Goal: Transaction & Acquisition: Purchase product/service

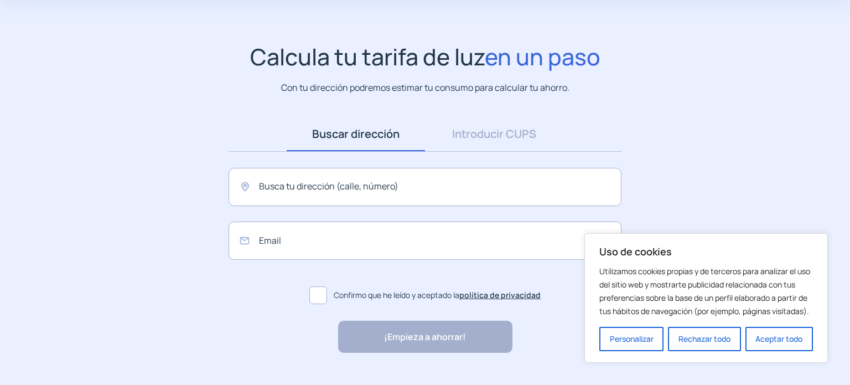
scroll to position [55, 0]
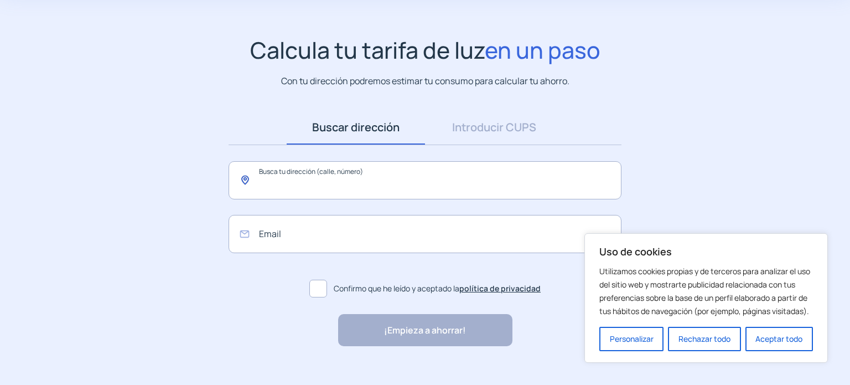
click at [314, 168] on input "text" at bounding box center [425, 180] width 393 height 38
click at [477, 134] on link "Introducir CUPS" at bounding box center [494, 127] width 138 height 34
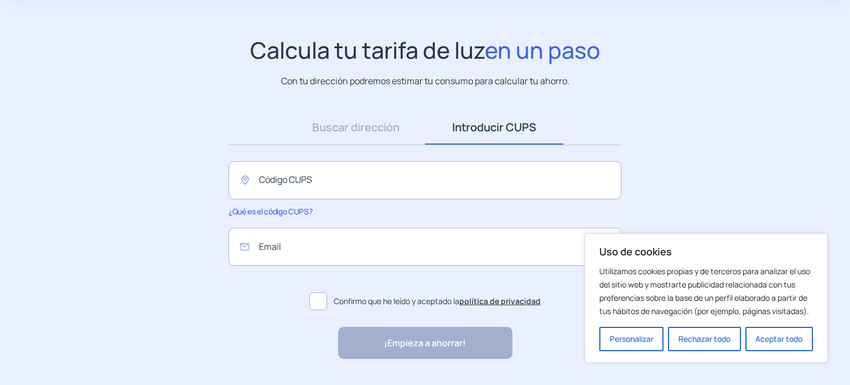
click at [405, 203] on form "Código CUPS ¿Qué es el código CUPS?" at bounding box center [425, 188] width 393 height 55
click at [404, 175] on input "text" at bounding box center [425, 180] width 393 height 38
paste input "**********"
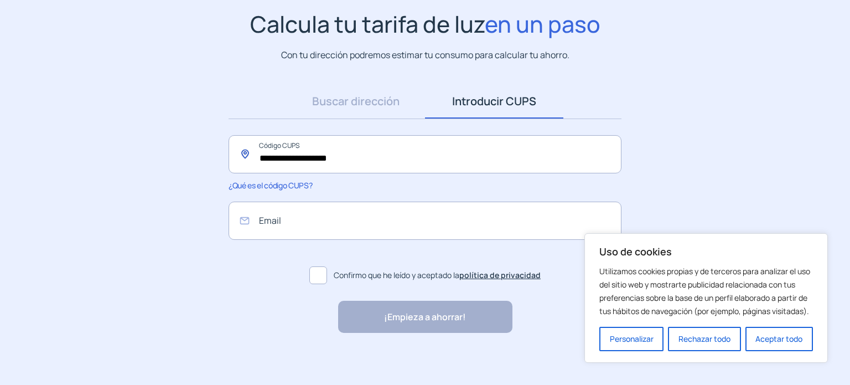
scroll to position [85, 0]
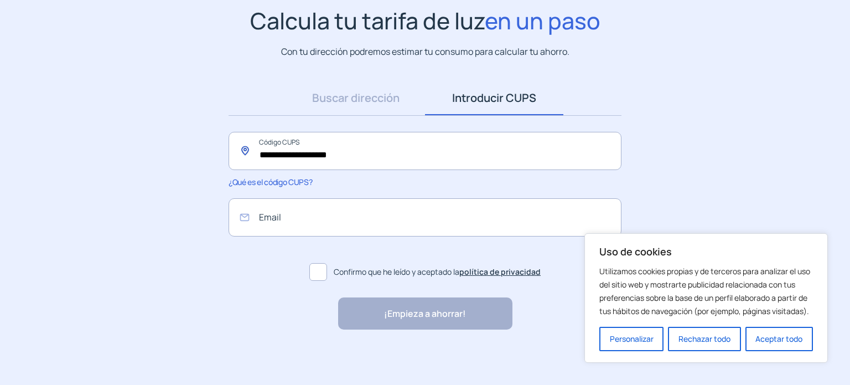
type input "**********"
click at [327, 281] on label "Confirmo que he leído y aceptado la política de privacidad" at bounding box center [425, 272] width 393 height 27
click at [330, 272] on label "Confirmo que he leído y aceptado la política de privacidad" at bounding box center [425, 272] width 393 height 27
click at [357, 281] on label "Confirmo que he leído y aceptado la política de privacidad" at bounding box center [425, 272] width 393 height 27
click at [388, 316] on div "¡Empieza a ahorrar! "Excelente servicio y atención al cliente" "Respeto por el …" at bounding box center [425, 313] width 174 height 32
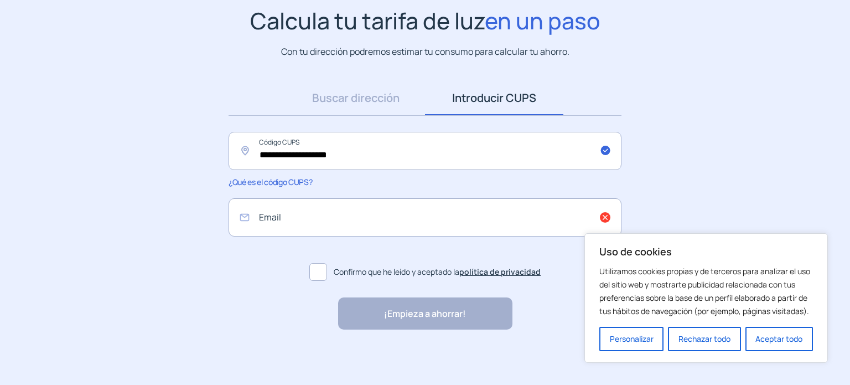
click at [697, 339] on button "Rechazar todo" at bounding box center [704, 339] width 73 height 24
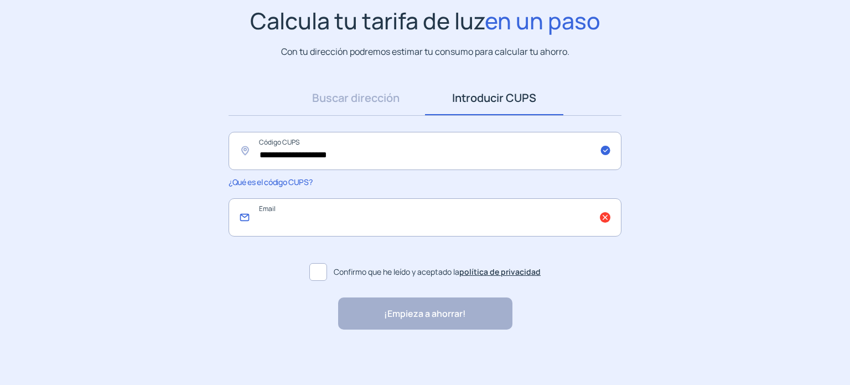
click at [489, 234] on input "email" at bounding box center [425, 217] width 393 height 38
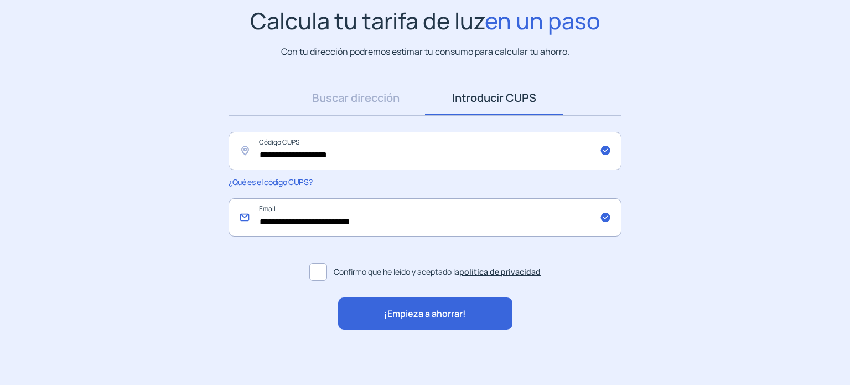
drag, startPoint x: 442, startPoint y: 221, endPoint x: 284, endPoint y: 221, distance: 157.8
click at [284, 221] on input "**********" at bounding box center [425, 217] width 393 height 38
type input "**********"
click at [391, 315] on span "¡Empieza a ahorrar!" at bounding box center [425, 314] width 82 height 14
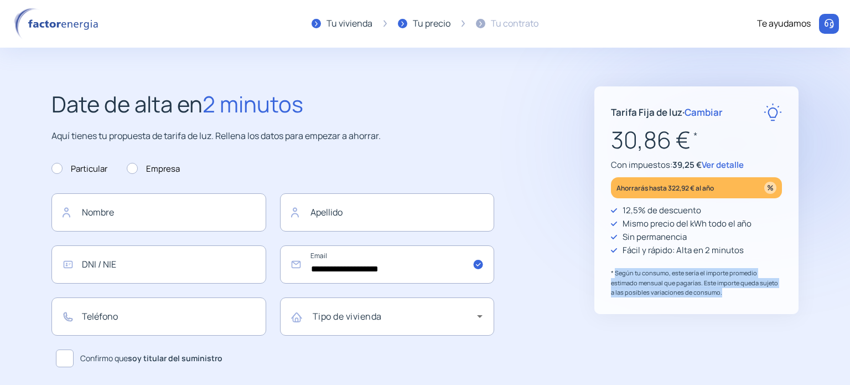
drag, startPoint x: 615, startPoint y: 265, endPoint x: 751, endPoint y: 290, distance: 137.9
click at [751, 290] on div "12,5% de descuento Mismo precio del kWh todo el año Sin permanencia Fácil y ráp…" at bounding box center [696, 251] width 171 height 94
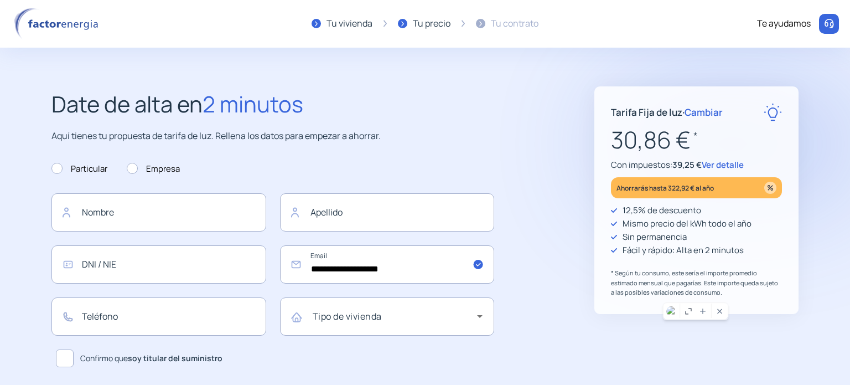
click at [795, 242] on div "Tarifa Fija de luz · Cambiar 30,86 € * Con impuestos: 39,25 € Ver detalle Ahorr…" at bounding box center [697, 200] width 204 height 228
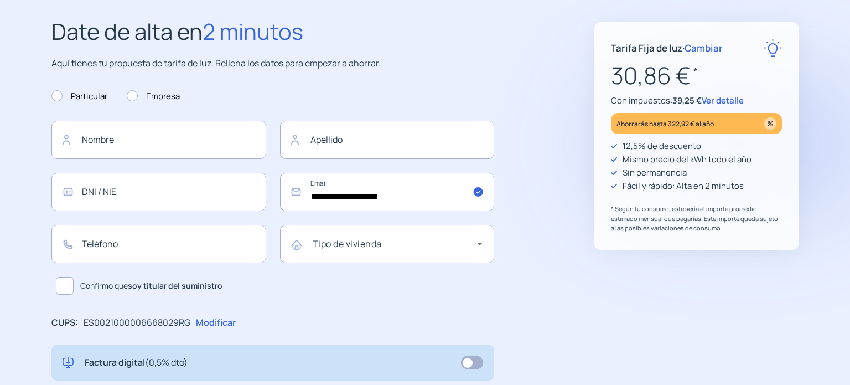
scroll to position [111, 0]
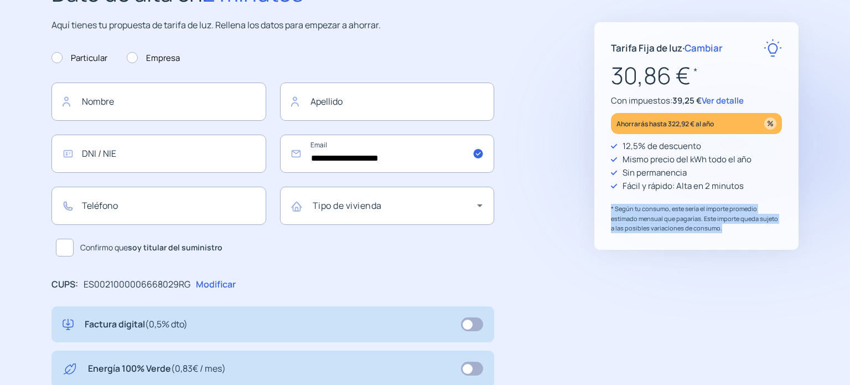
drag, startPoint x: 611, startPoint y: 212, endPoint x: 735, endPoint y: 233, distance: 126.2
click at [735, 233] on div "Tarifa Fija de luz · Cambiar 30,86 € * Con impuestos: 39,25 € Ver detalle Ahorr…" at bounding box center [697, 136] width 204 height 228
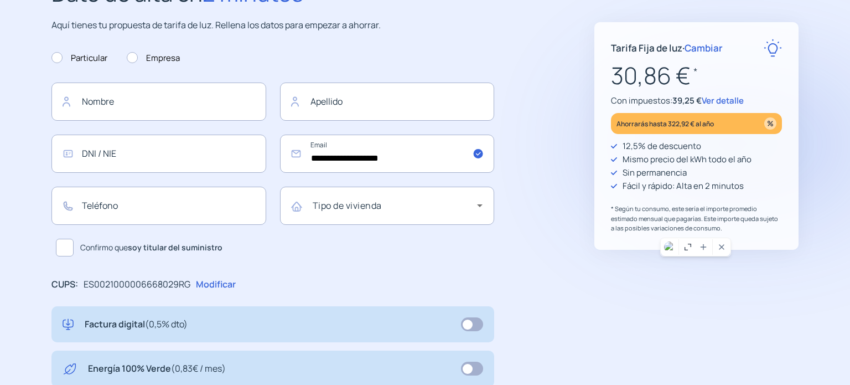
click at [772, 230] on p "* Según tu consumo, este sería el importe promedio estimado mensual que pagaría…" at bounding box center [696, 218] width 171 height 29
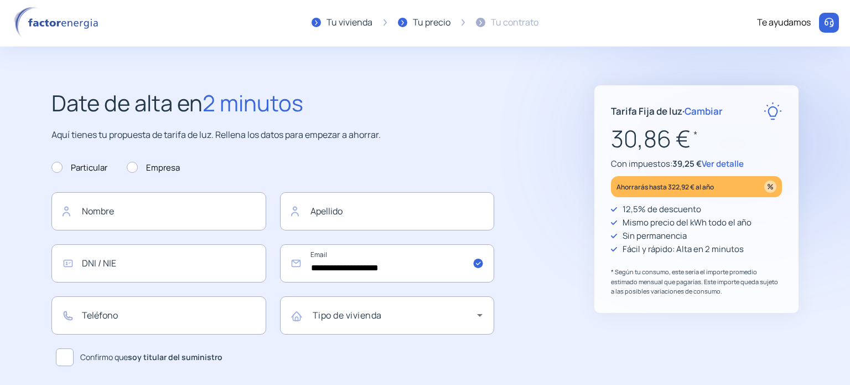
scroll to position [0, 0]
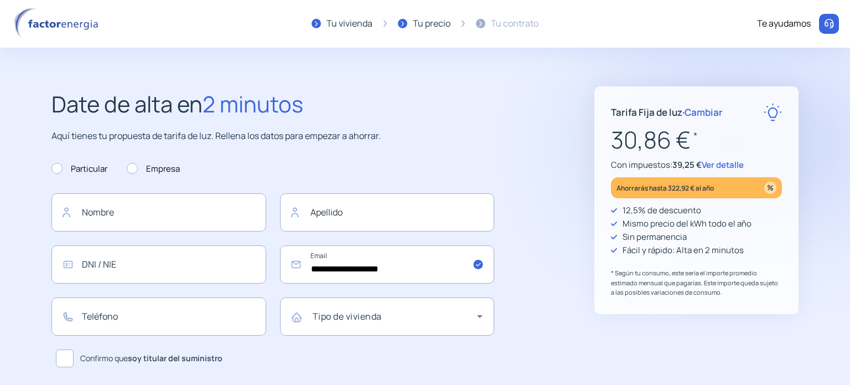
click at [688, 114] on span "Cambiar" at bounding box center [704, 112] width 38 height 13
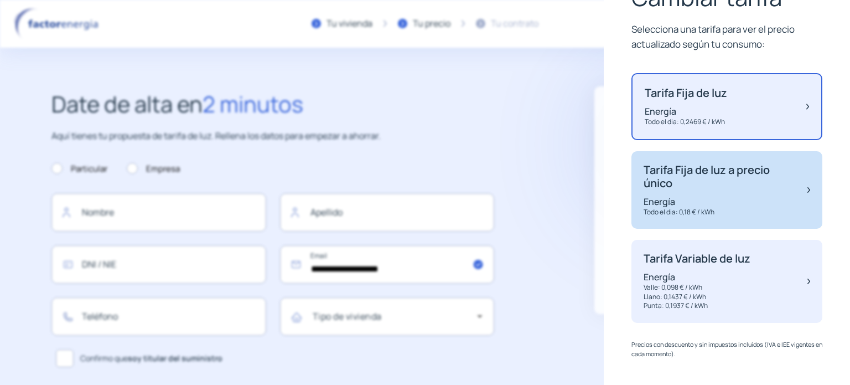
click at [730, 202] on p "Energía" at bounding box center [720, 201] width 153 height 12
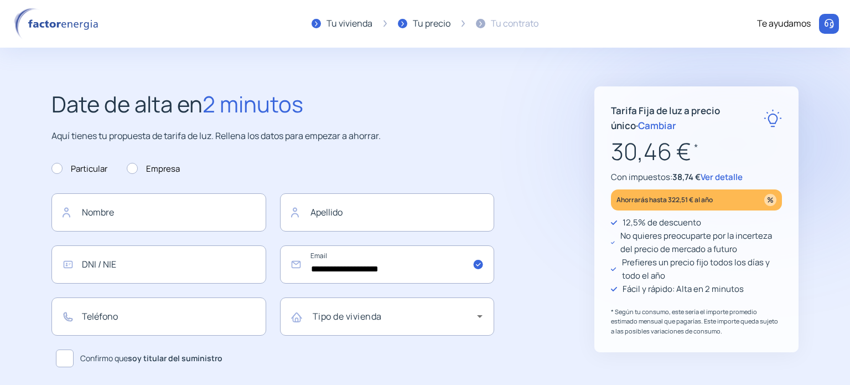
click at [642, 129] on span "Cambiar" at bounding box center [657, 125] width 38 height 13
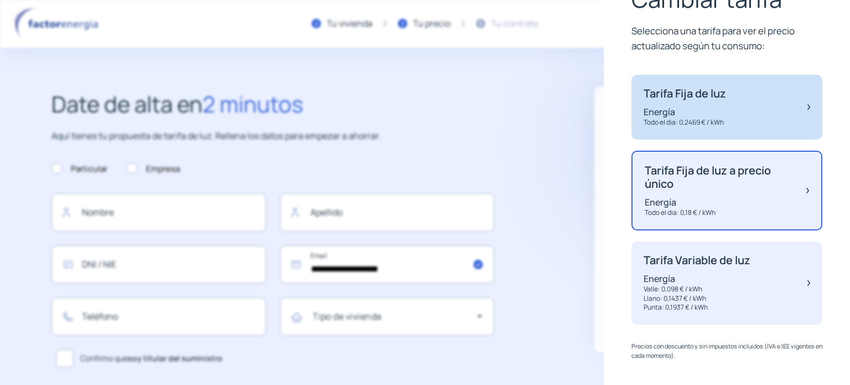
click at [777, 129] on div "Tarifa Fija de luz Energía Todo el dia: 0,2469 € / kWh" at bounding box center [727, 107] width 191 height 65
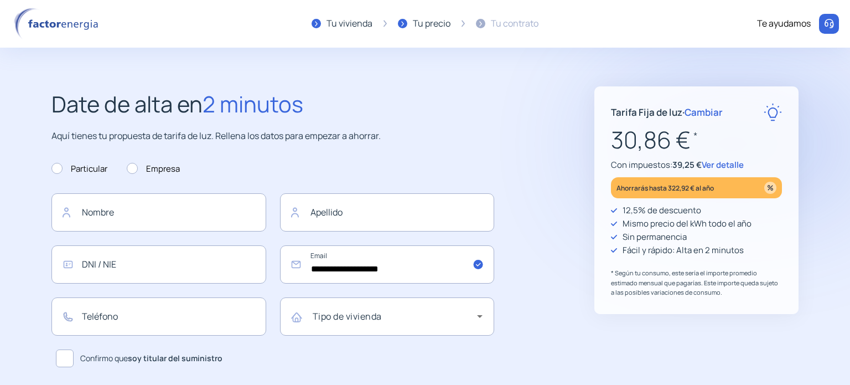
click at [706, 114] on span "Cambiar" at bounding box center [704, 112] width 38 height 13
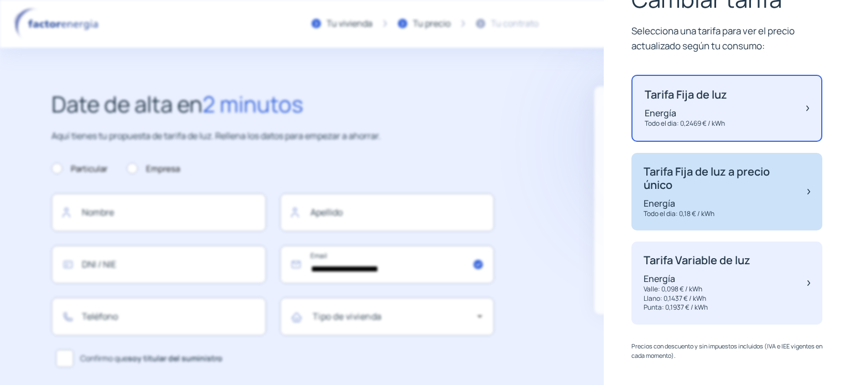
drag, startPoint x: 715, startPoint y: 180, endPoint x: 708, endPoint y: 174, distance: 9.1
click at [715, 180] on p "Tarifa Fija de luz a precio único" at bounding box center [720, 178] width 153 height 27
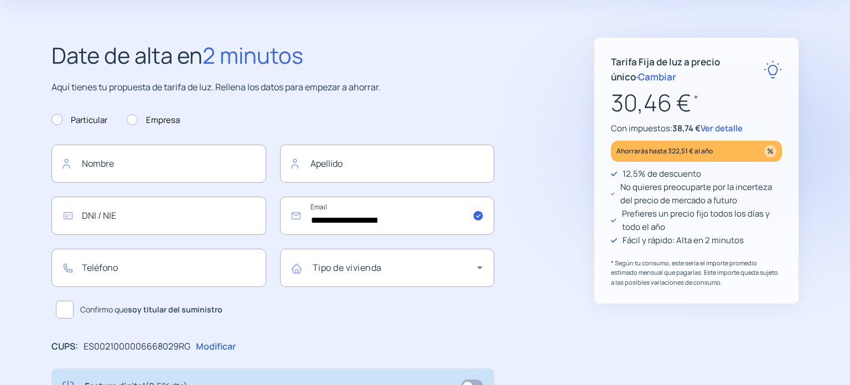
scroll to position [55, 0]
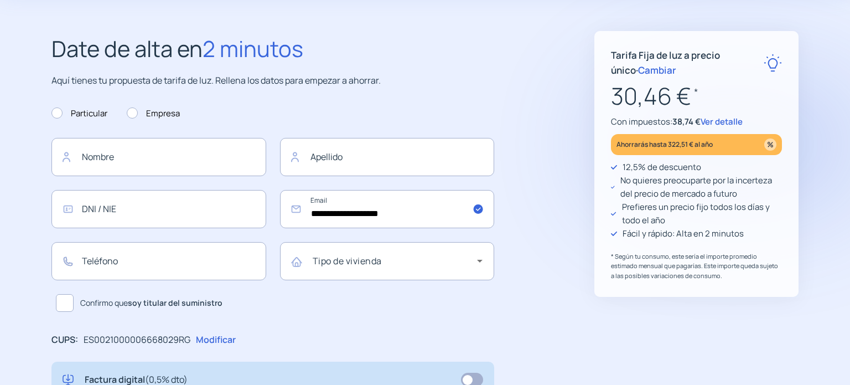
click at [734, 122] on span "Ver detalle" at bounding box center [722, 122] width 42 height 12
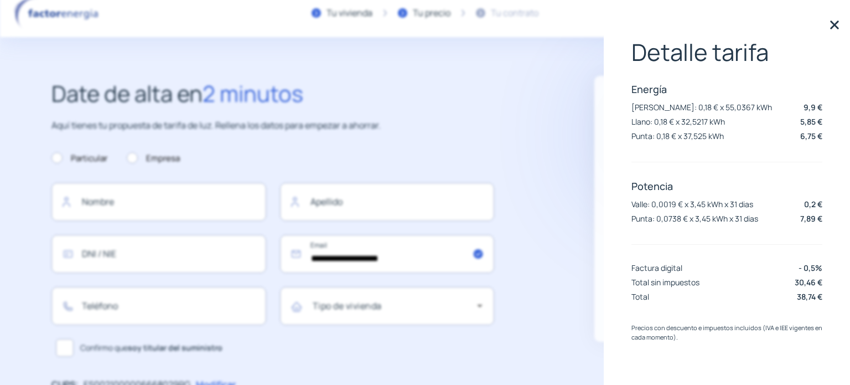
scroll to position [0, 0]
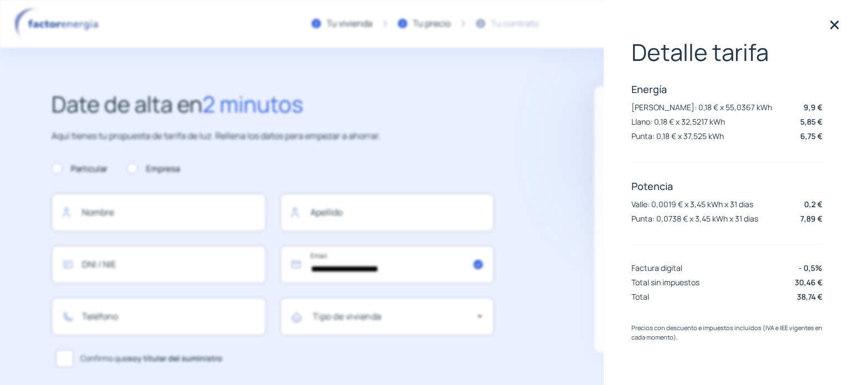
click at [831, 24] on img at bounding box center [834, 25] width 17 height 17
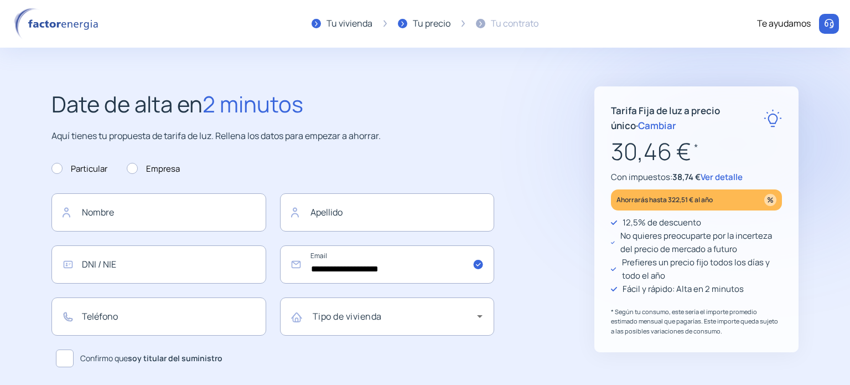
click at [64, 14] on img at bounding box center [58, 24] width 94 height 32
click at [65, 23] on img at bounding box center [58, 24] width 94 height 32
click at [65, 22] on img at bounding box center [58, 24] width 94 height 32
click at [332, 31] on div "Tu vivienda" at bounding box center [342, 24] width 61 height 32
click at [335, 19] on div "Tu vivienda" at bounding box center [350, 24] width 46 height 14
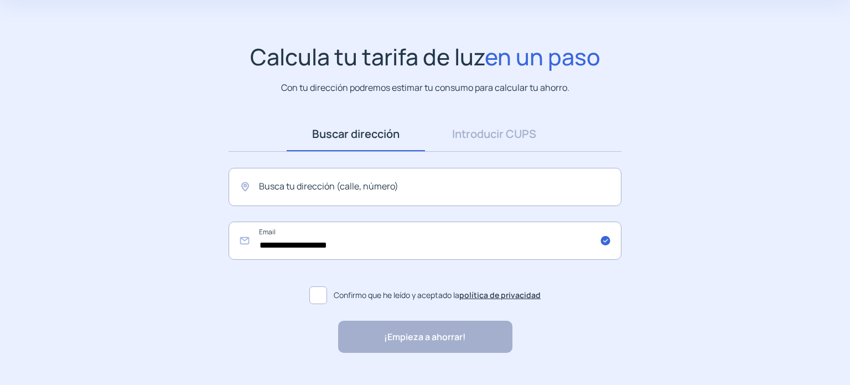
scroll to position [55, 0]
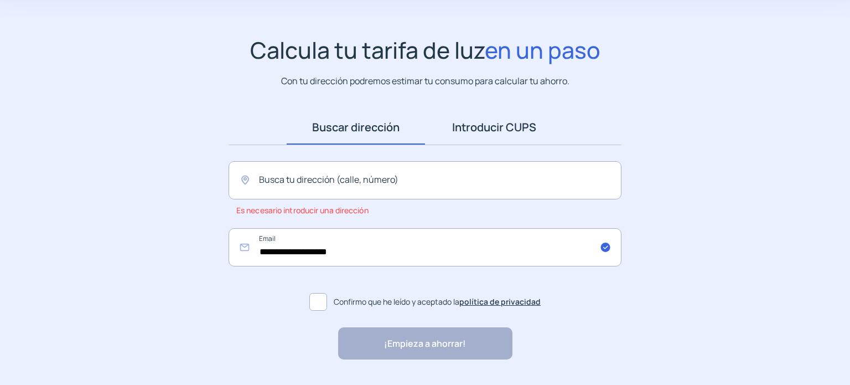
click at [514, 128] on link "Introducir CUPS" at bounding box center [494, 127] width 138 height 34
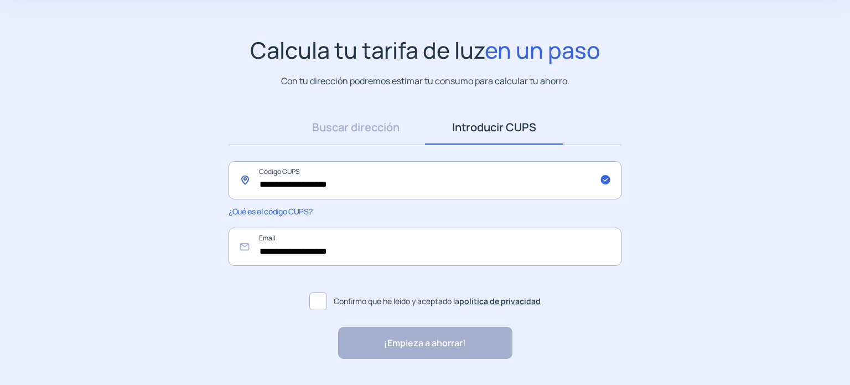
click at [400, 190] on input "**********" at bounding box center [425, 180] width 393 height 38
click at [402, 187] on input "**********" at bounding box center [425, 180] width 393 height 38
click at [403, 187] on input "**********" at bounding box center [425, 180] width 393 height 38
paste input "text"
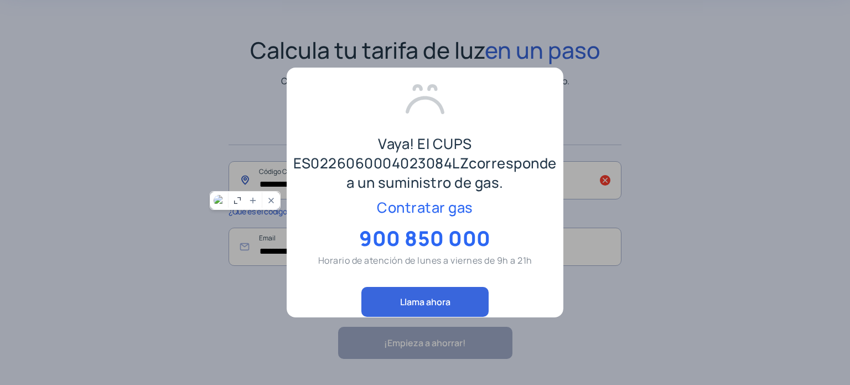
scroll to position [0, 0]
type input "**********"
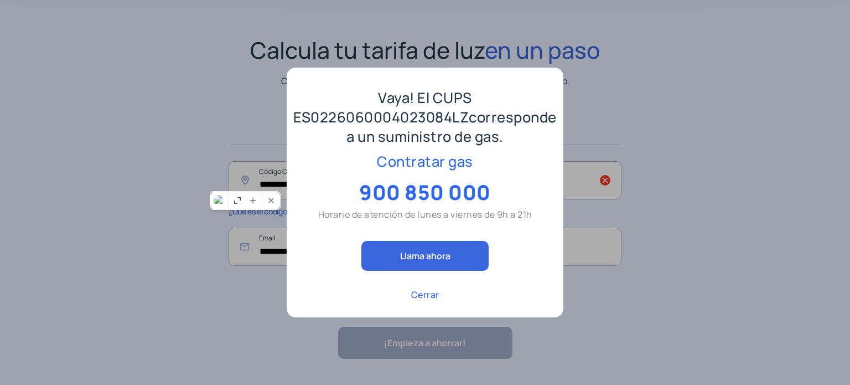
scroll to position [65, 0]
click at [420, 166] on span "Contratar gas" at bounding box center [425, 161] width 96 height 19
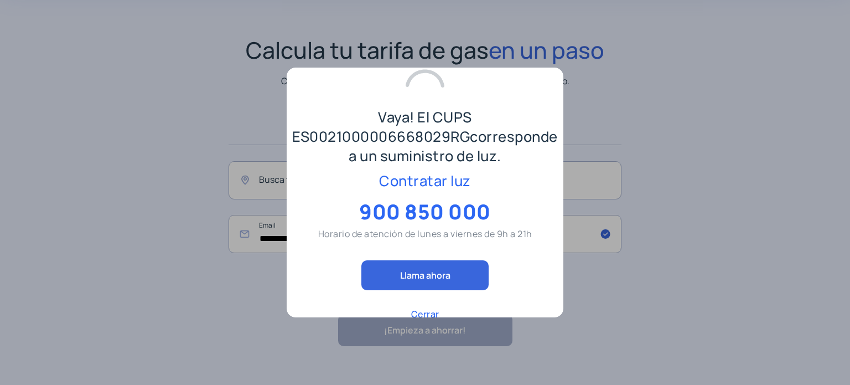
scroll to position [65, 0]
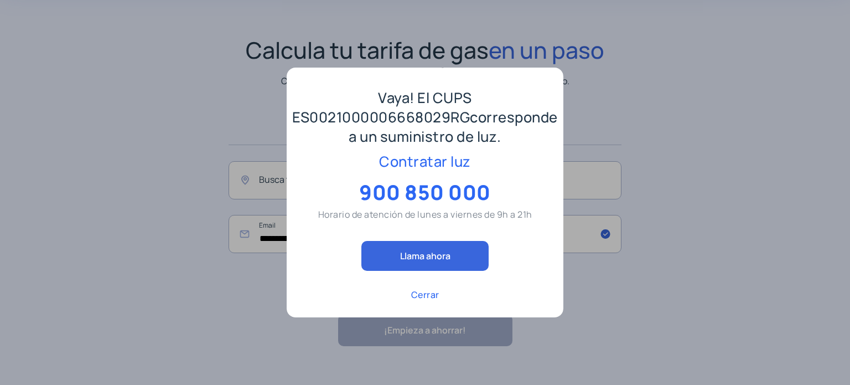
click at [588, 58] on div at bounding box center [425, 192] width 850 height 385
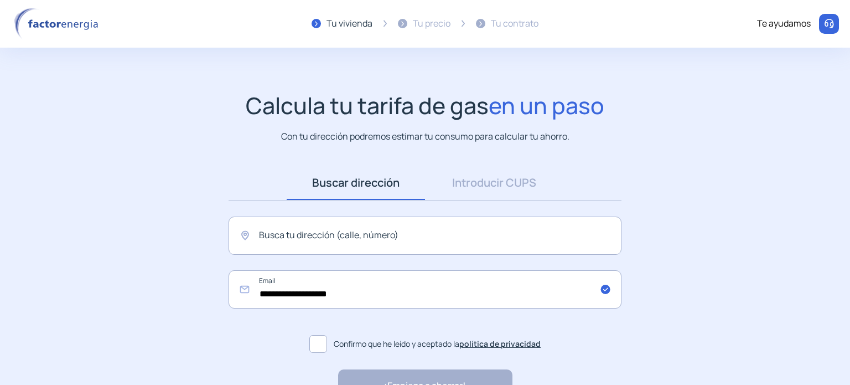
scroll to position [55, 0]
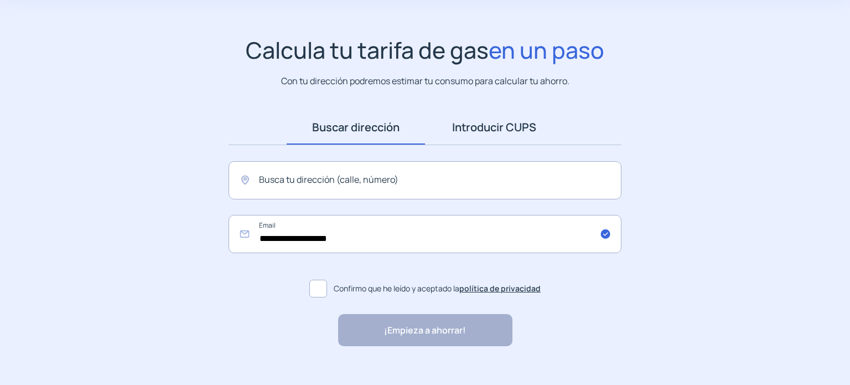
click at [485, 126] on link "Introducir CUPS" at bounding box center [494, 127] width 138 height 34
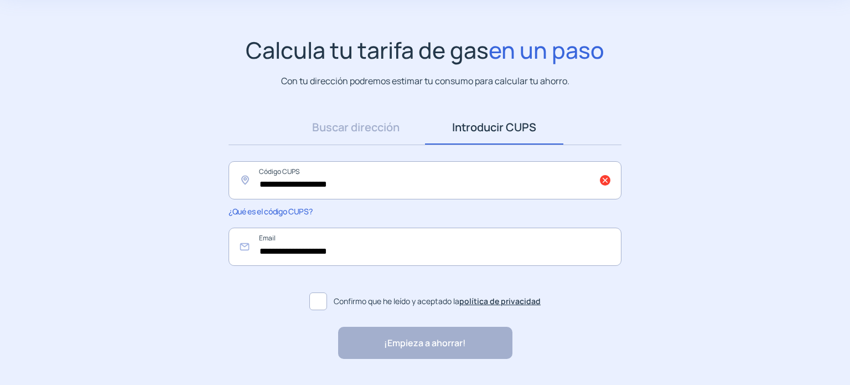
scroll to position [0, 0]
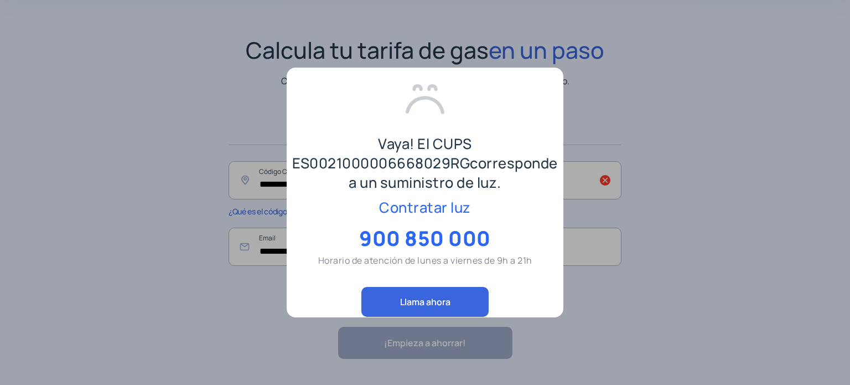
click at [591, 74] on div at bounding box center [425, 192] width 850 height 385
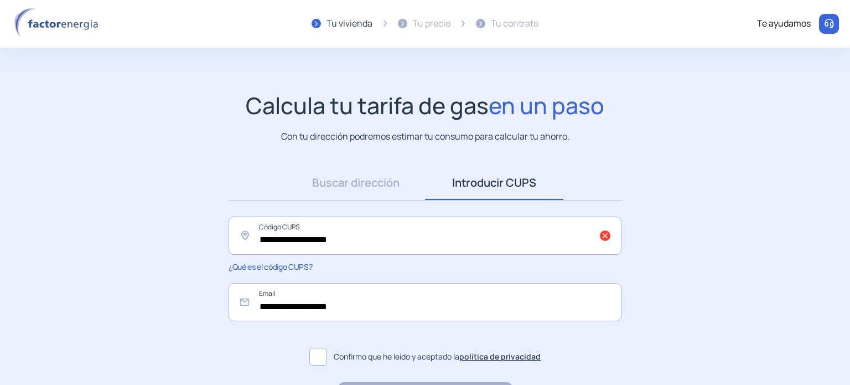
scroll to position [55, 0]
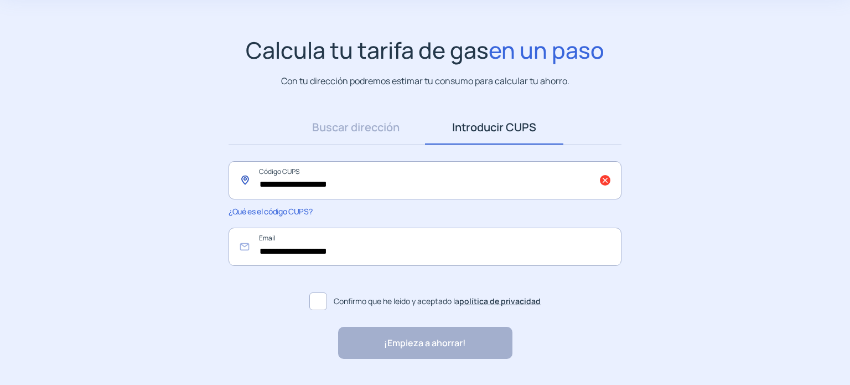
drag, startPoint x: 488, startPoint y: 199, endPoint x: 31, endPoint y: 156, distance: 458.7
click at [33, 156] on app-search-direction-cups "**********" at bounding box center [425, 198] width 850 height 323
paste input "text"
type input "**********"
click at [340, 299] on span "Confirmo que he leído y aceptado la política de privacidad" at bounding box center [437, 301] width 207 height 12
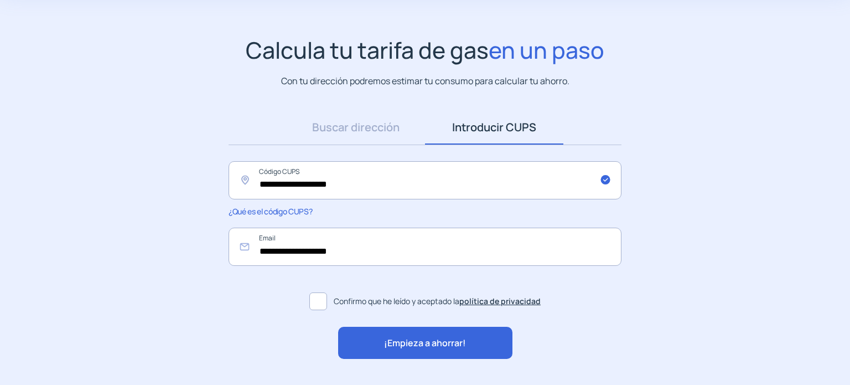
click at [406, 342] on span "¡Empieza a ahorrar!" at bounding box center [425, 343] width 82 height 14
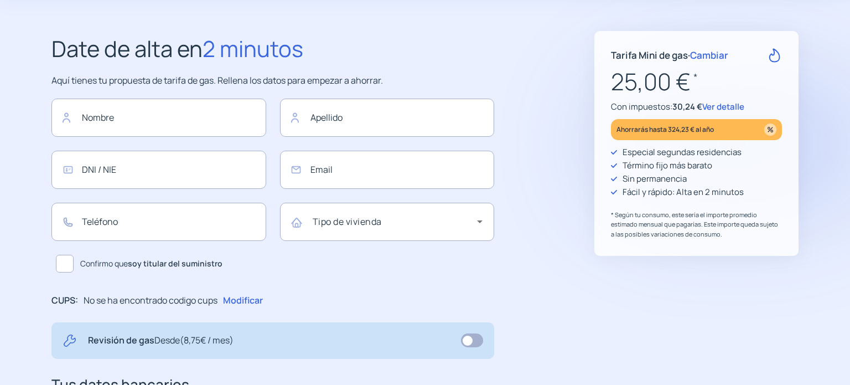
type input "**********"
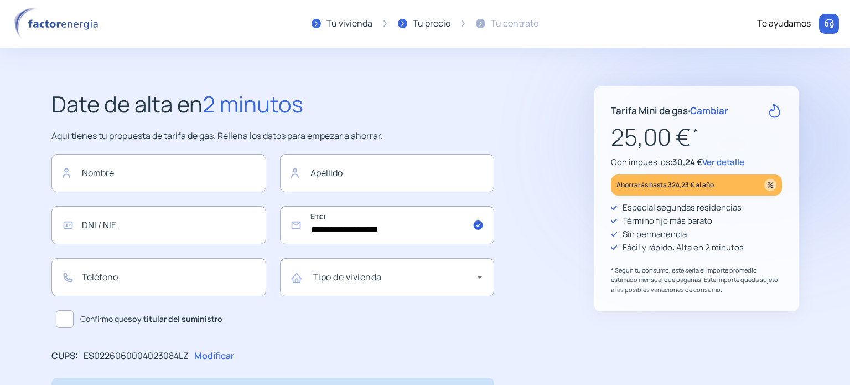
click at [721, 161] on span "Ver detalle" at bounding box center [723, 162] width 42 height 12
